Goal: Information Seeking & Learning: Check status

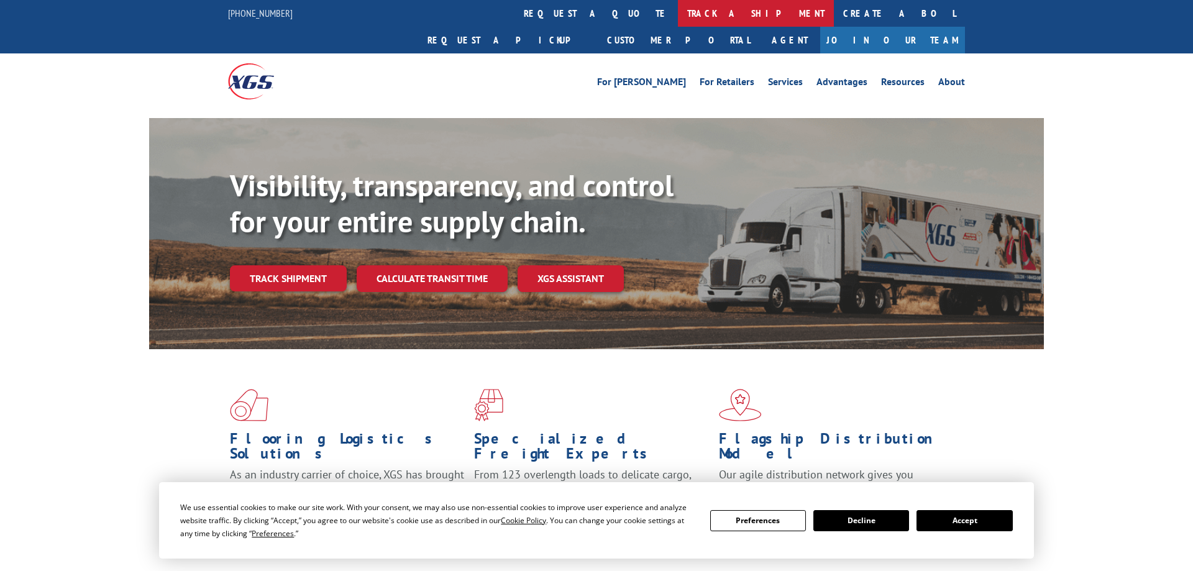
click at [678, 15] on link "track a shipment" at bounding box center [756, 13] width 156 height 27
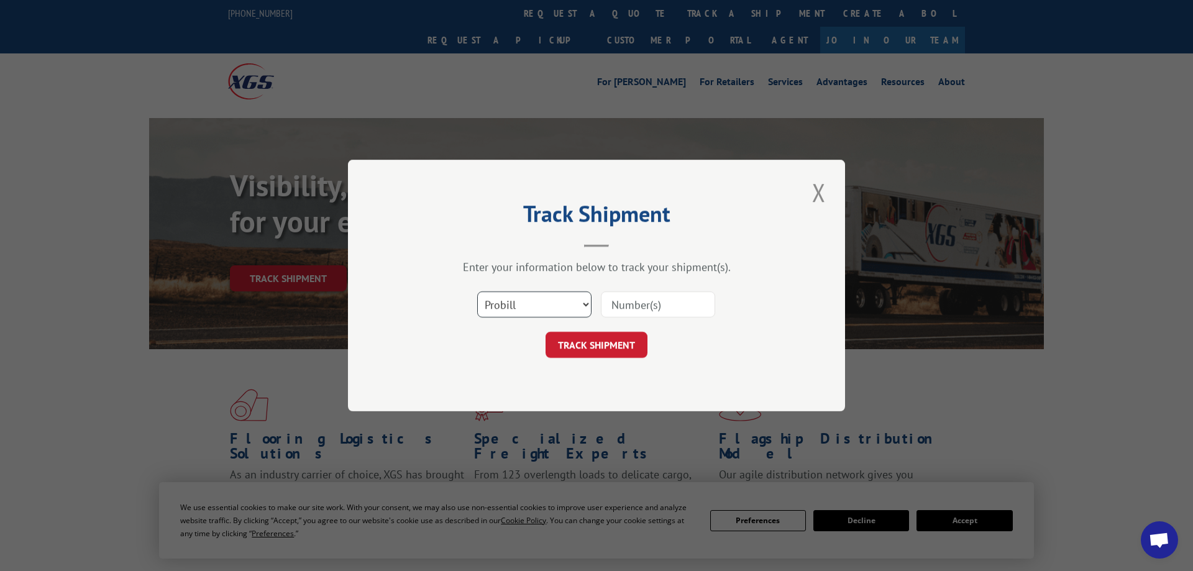
click at [477, 291] on select "Select category... Probill BOL PO" at bounding box center [534, 304] width 114 height 26
select select "bol"
click option "BOL" at bounding box center [0, 0] width 0 height 0
click at [664, 297] on input at bounding box center [658, 304] width 114 height 26
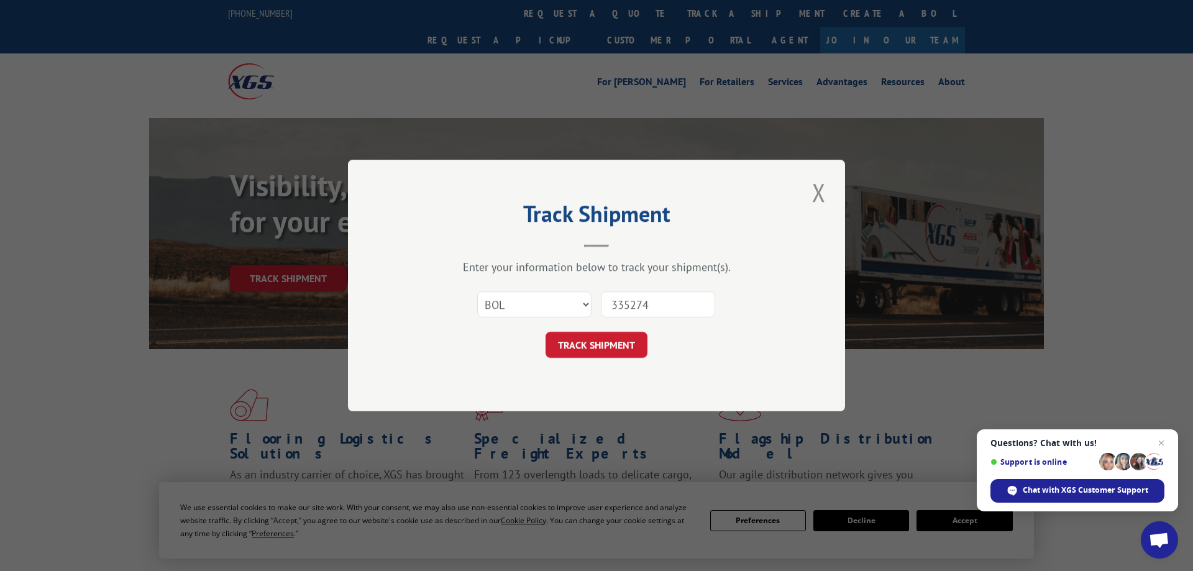
type input "3352747"
click button "TRACK SHIPMENT" at bounding box center [596, 345] width 102 height 26
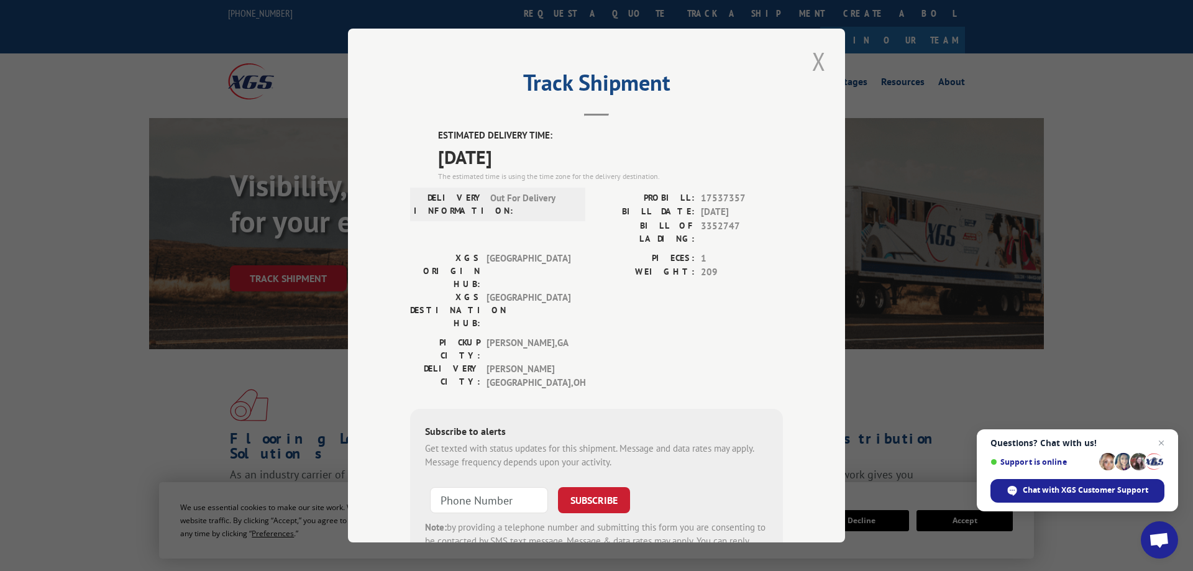
click at [823, 63] on button "Close modal" at bounding box center [818, 61] width 21 height 34
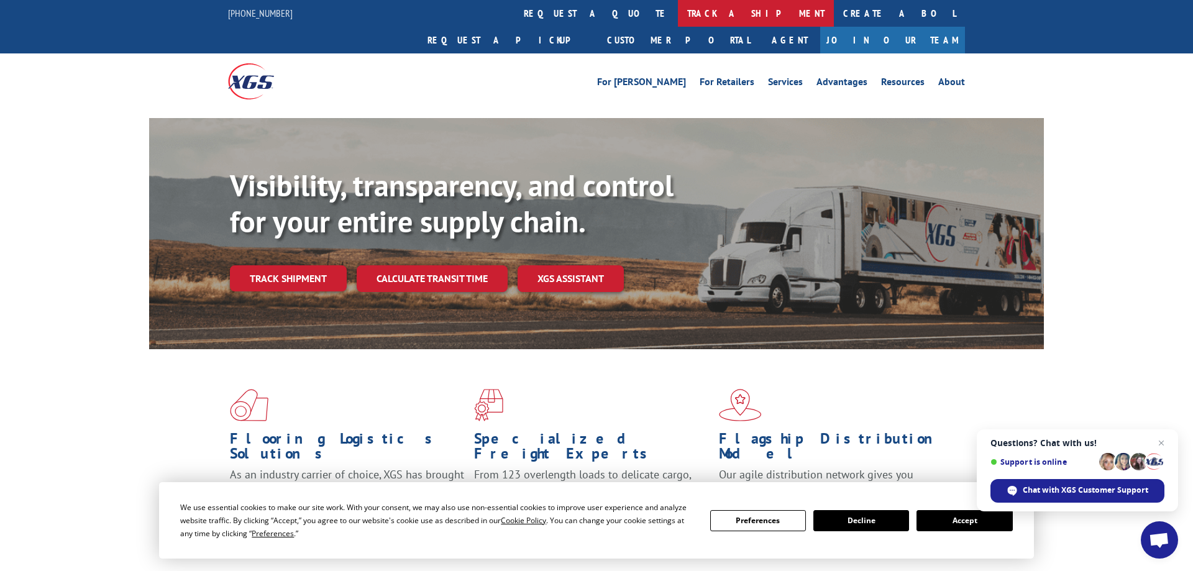
click at [678, 17] on link "track a shipment" at bounding box center [756, 13] width 156 height 27
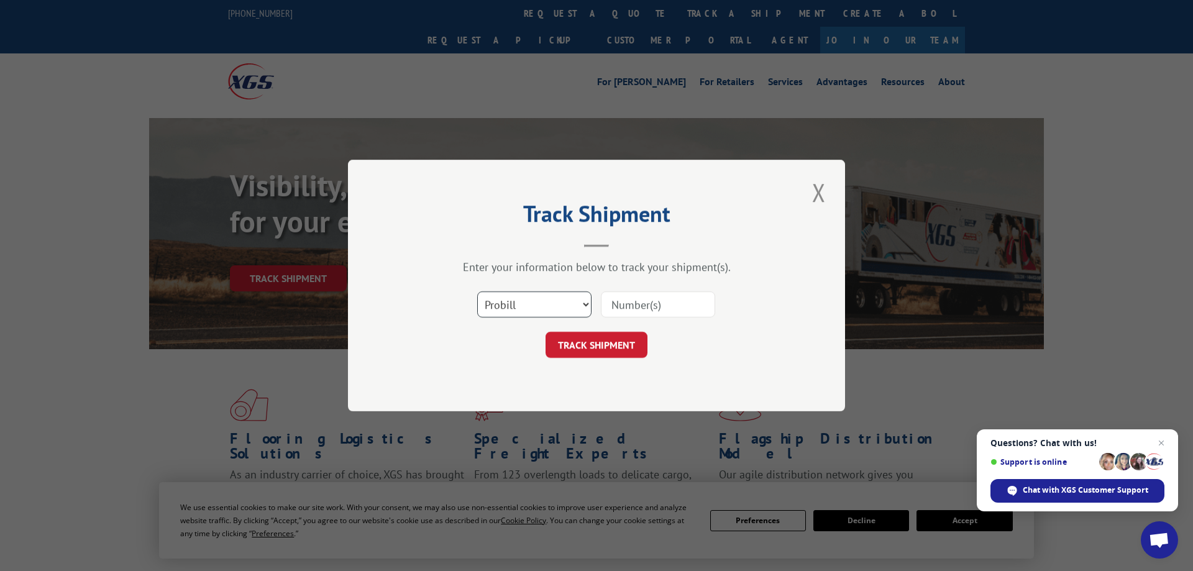
click at [477, 291] on select "Select category... Probill BOL PO" at bounding box center [534, 304] width 114 height 26
select select "bol"
click option "BOL" at bounding box center [0, 0] width 0 height 0
click at [670, 306] on input at bounding box center [658, 304] width 114 height 26
paste input "423151"
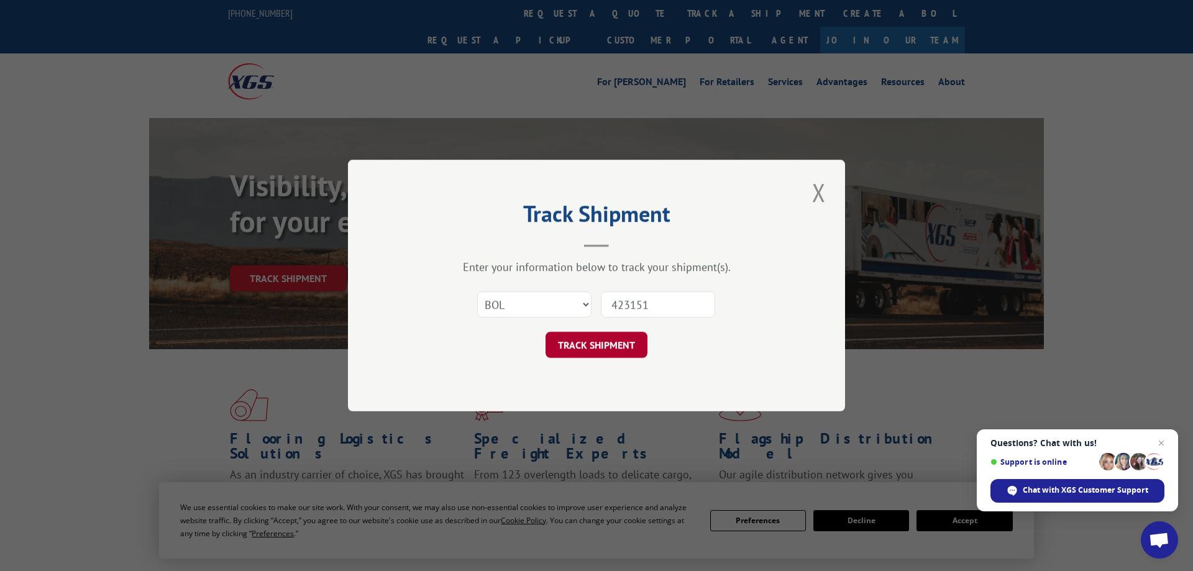
type input "423151"
click at [618, 355] on button "TRACK SHIPMENT" at bounding box center [596, 345] width 102 height 26
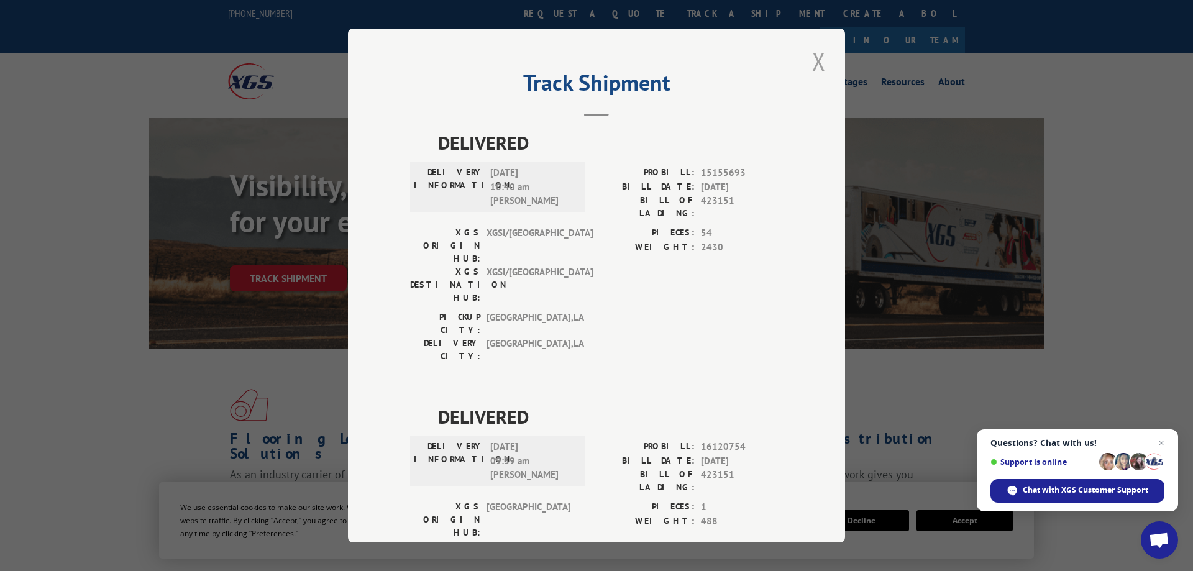
click at [823, 57] on button "Close modal" at bounding box center [818, 61] width 21 height 34
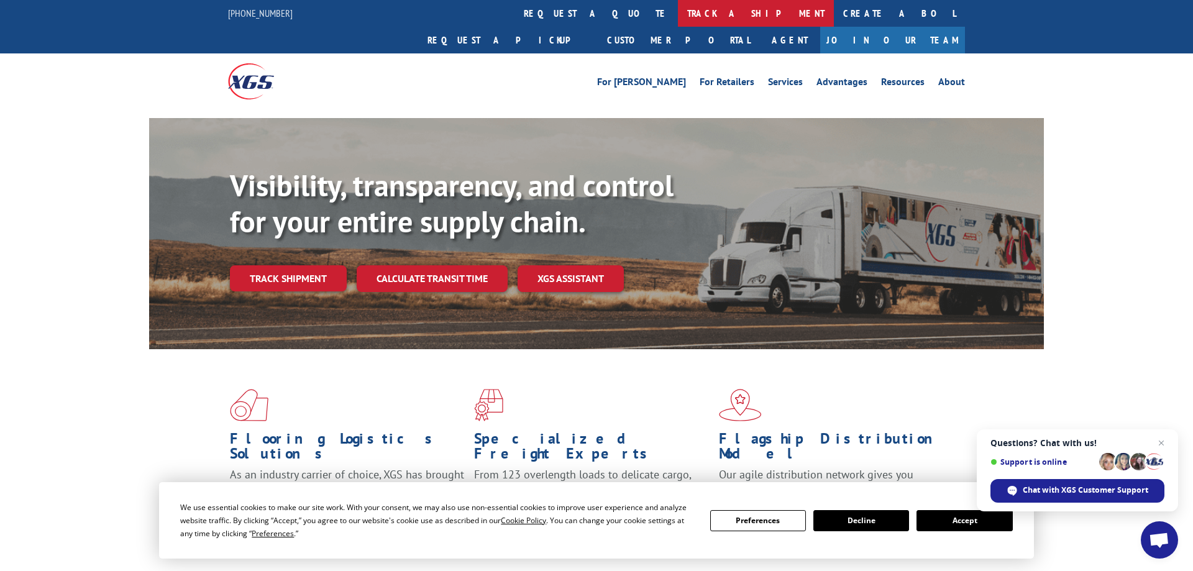
click at [678, 12] on link "track a shipment" at bounding box center [756, 13] width 156 height 27
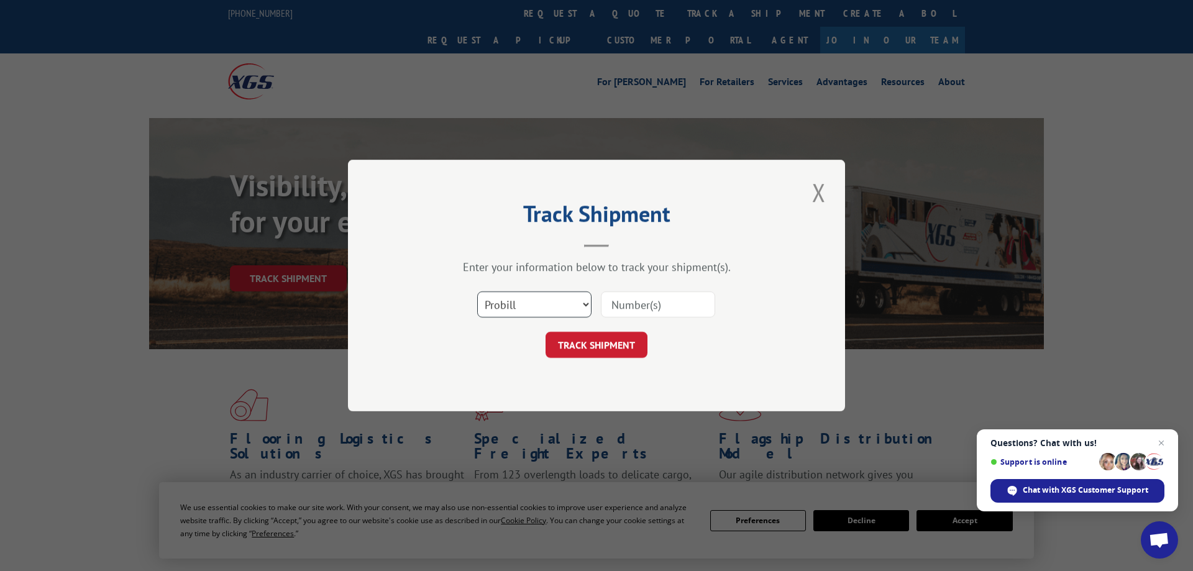
click at [477, 291] on select "Select category... Probill BOL PO" at bounding box center [534, 304] width 114 height 26
select select "bol"
click option "BOL" at bounding box center [0, 0] width 0 height 0
click at [646, 304] on input at bounding box center [658, 304] width 114 height 26
paste input "50860885"
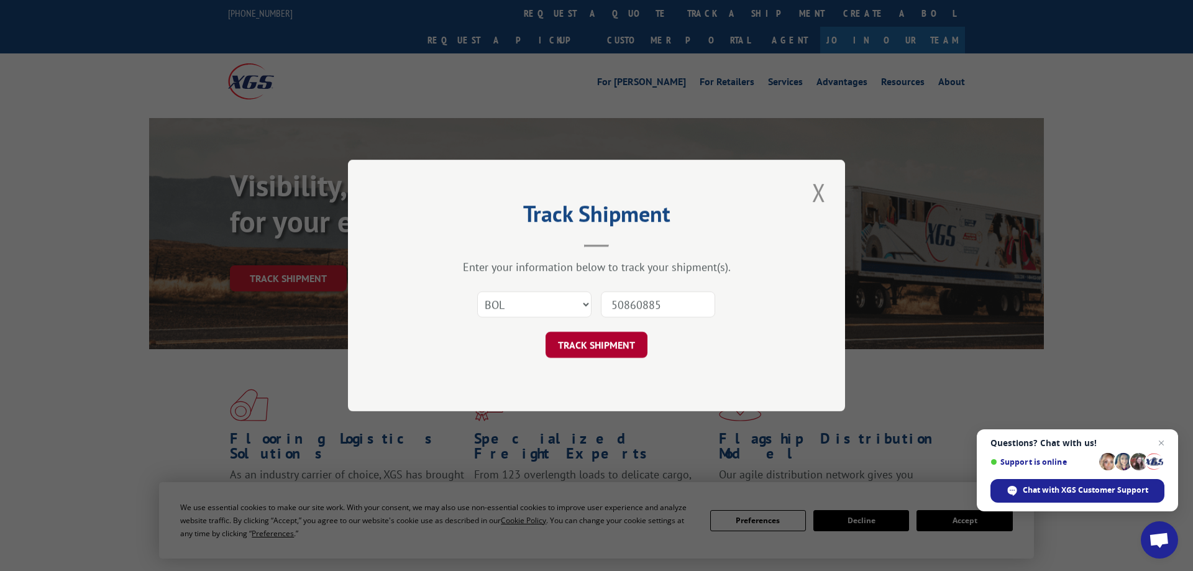
type input "50860885"
click at [624, 351] on button "TRACK SHIPMENT" at bounding box center [596, 345] width 102 height 26
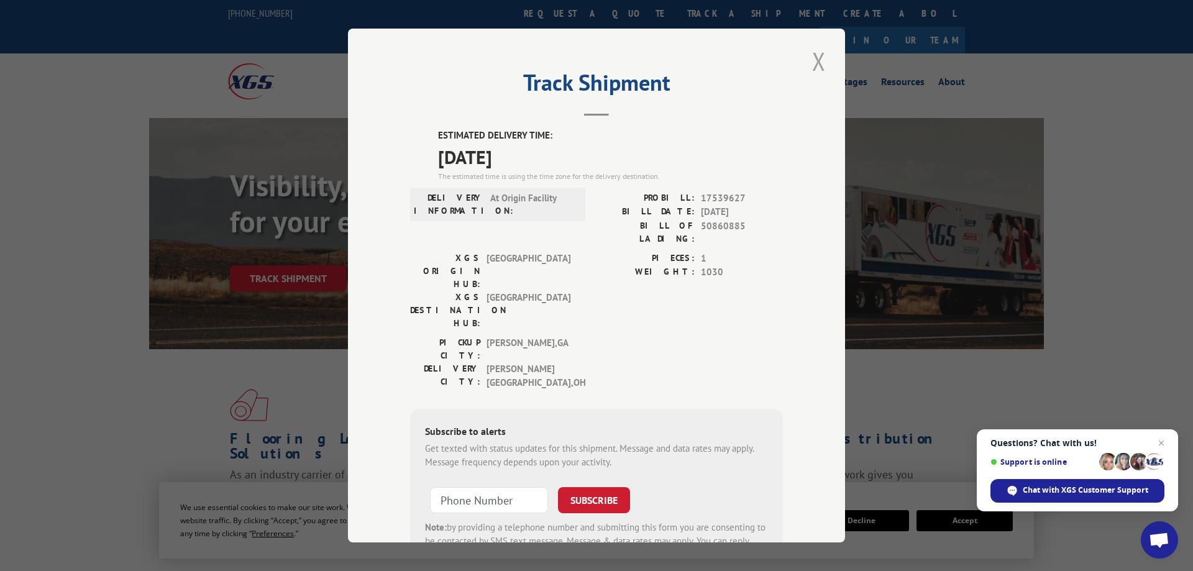
click at [818, 57] on button "Close modal" at bounding box center [818, 61] width 21 height 34
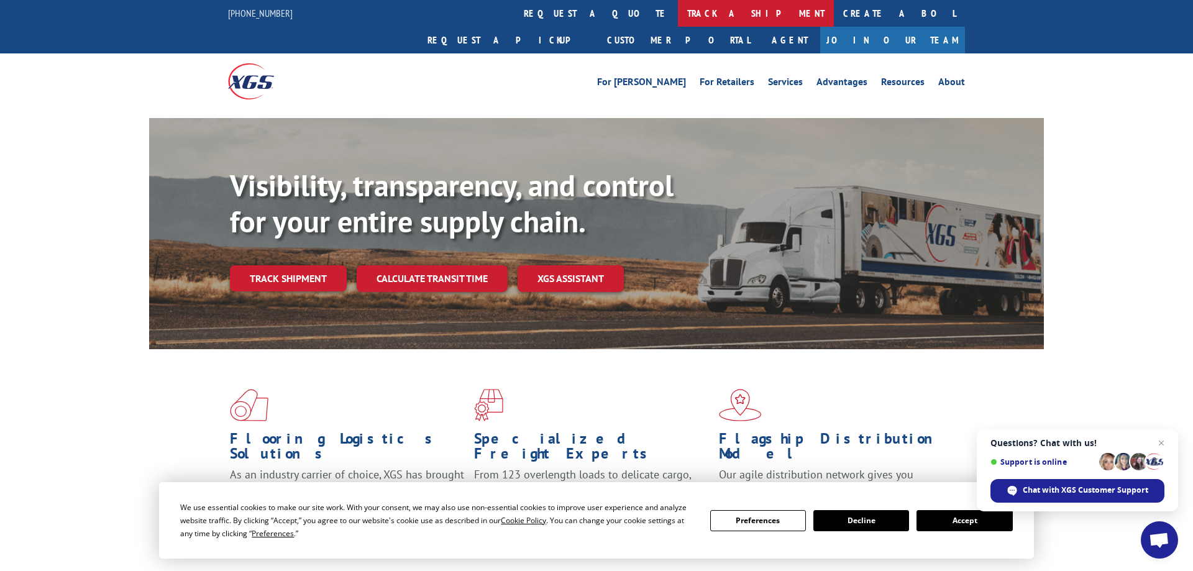
click at [678, 11] on link "track a shipment" at bounding box center [756, 13] width 156 height 27
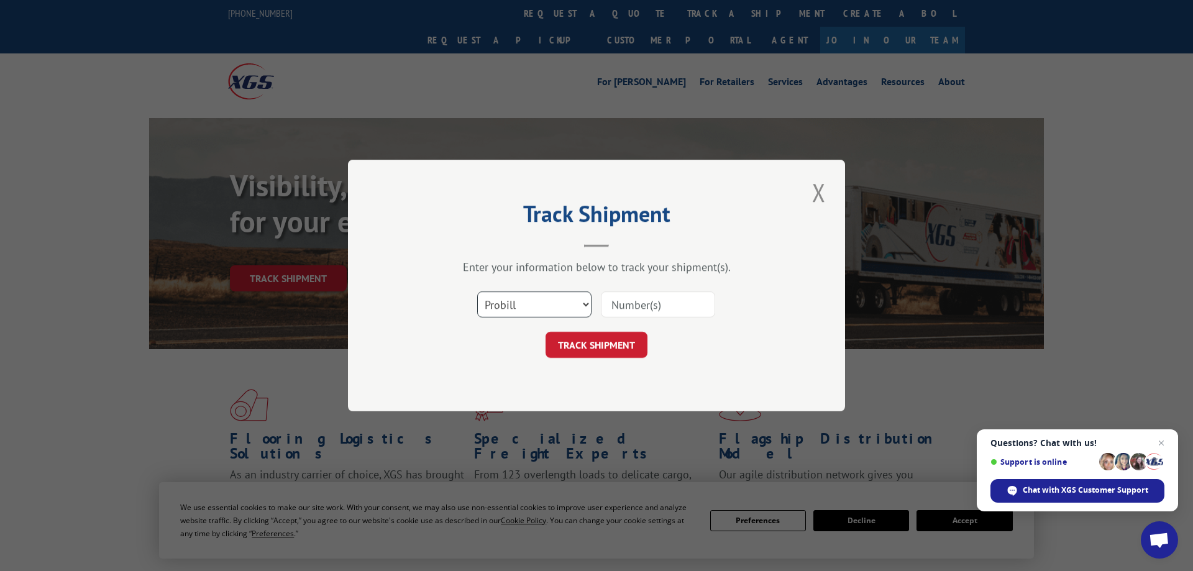
click at [477, 291] on select "Select category... Probill BOL PO" at bounding box center [534, 304] width 114 height 26
select select "bol"
click option "BOL" at bounding box center [0, 0] width 0 height 0
click at [664, 303] on input at bounding box center [658, 304] width 114 height 26
paste input "5951818"
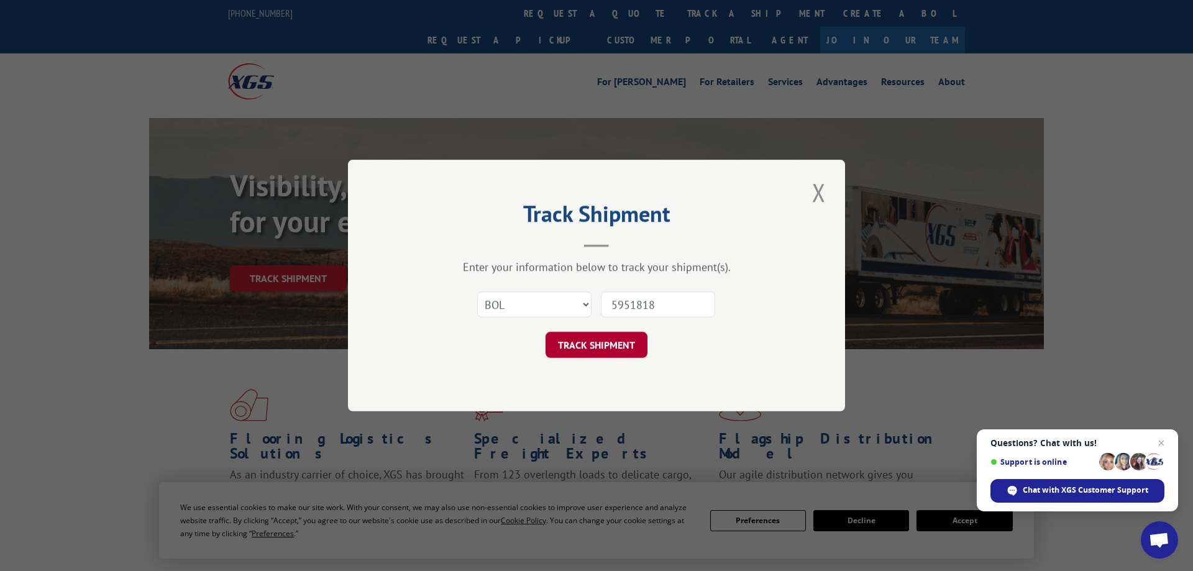
type input "5951818"
click at [595, 335] on button "TRACK SHIPMENT" at bounding box center [596, 345] width 102 height 26
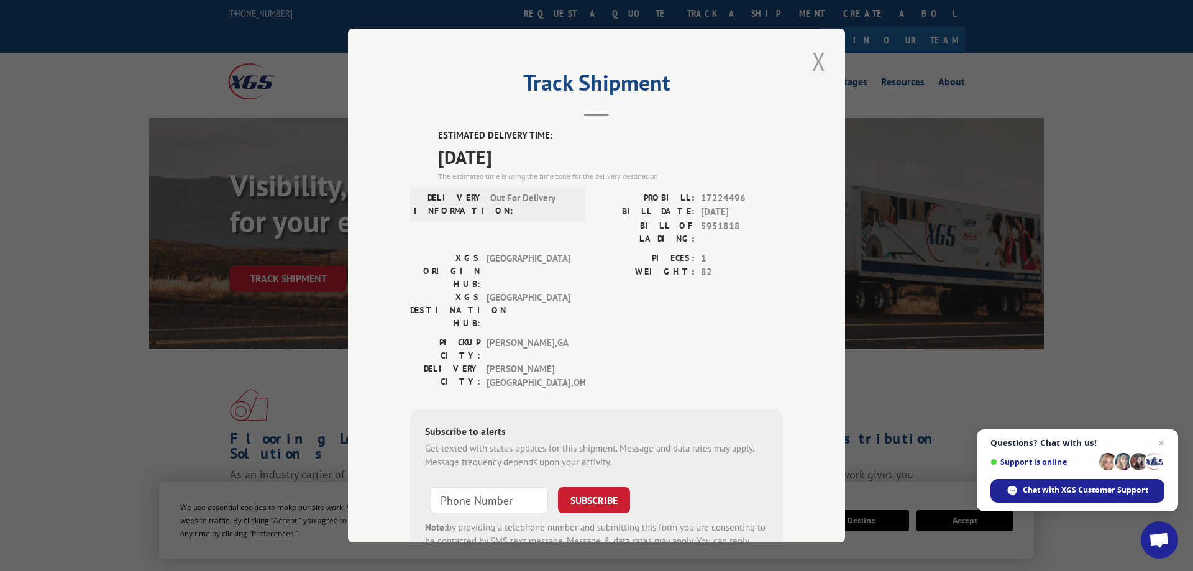
click at [828, 57] on button "Close modal" at bounding box center [818, 61] width 21 height 34
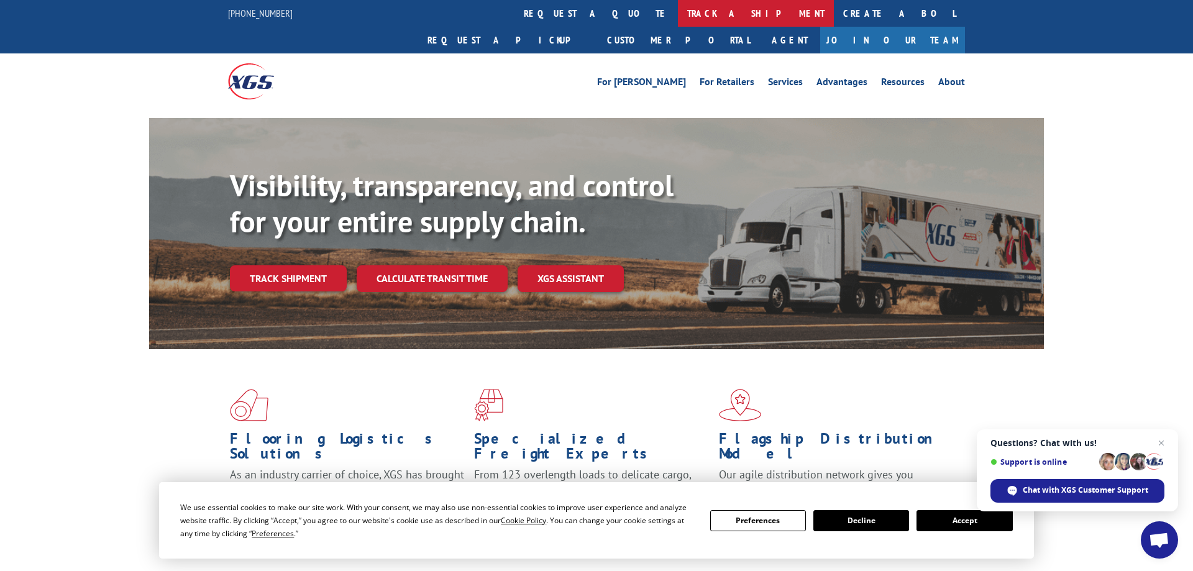
click at [678, 14] on link "track a shipment" at bounding box center [756, 13] width 156 height 27
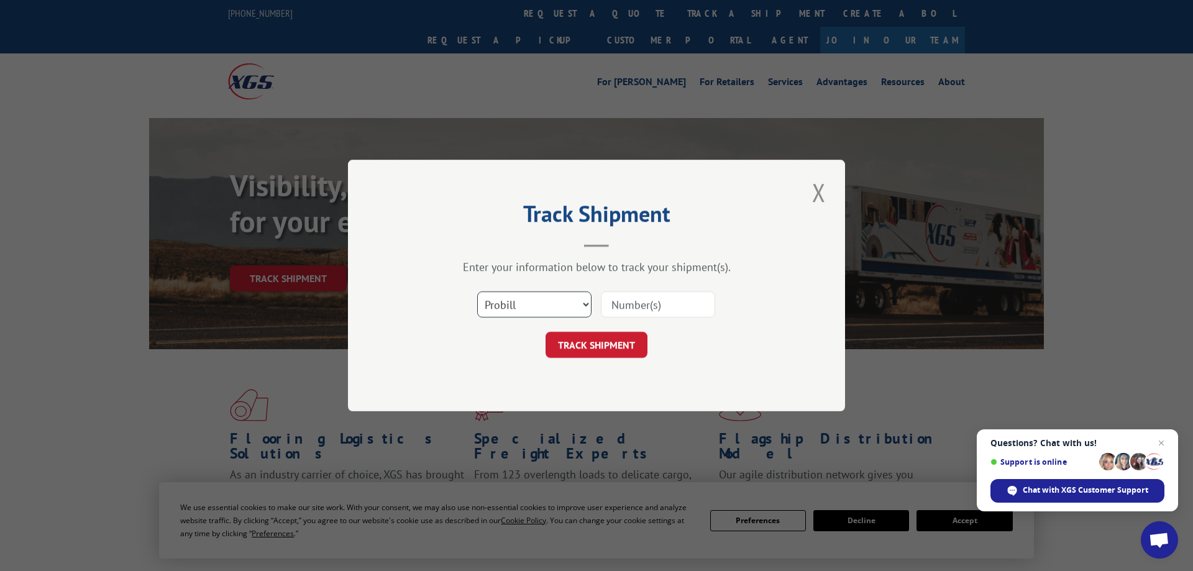
click at [477, 291] on select "Select category... Probill BOL PO" at bounding box center [534, 304] width 114 height 26
select select "bol"
click option "BOL" at bounding box center [0, 0] width 0 height 0
click at [680, 303] on input at bounding box center [658, 304] width 114 height 26
paste input "5948917"
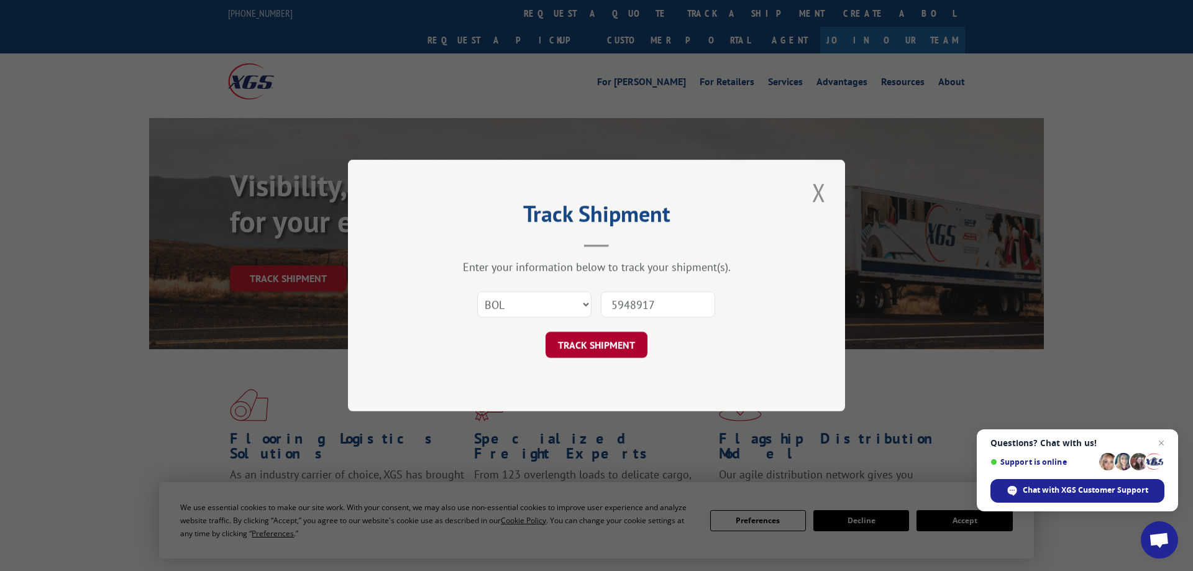
type input "5948917"
click at [598, 355] on button "TRACK SHIPMENT" at bounding box center [596, 345] width 102 height 26
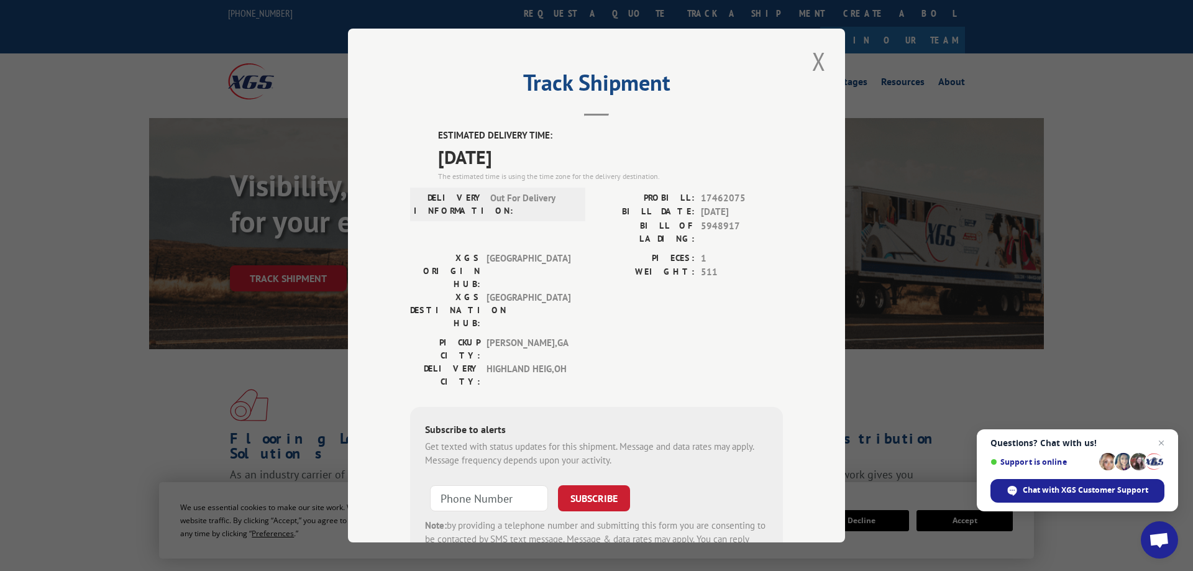
click at [830, 70] on div "Track Shipment ESTIMATED DELIVERY TIME: [DATE] The estimated time is using the …" at bounding box center [596, 286] width 497 height 514
